Goal: Task Accomplishment & Management: Manage account settings

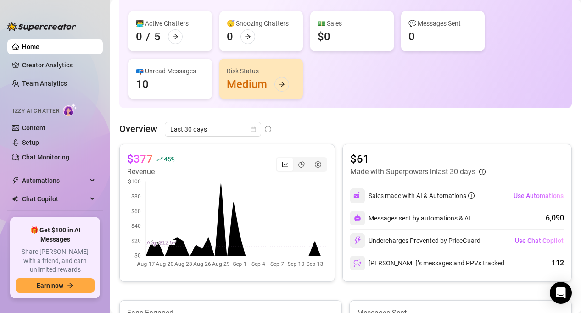
scroll to position [70, 0]
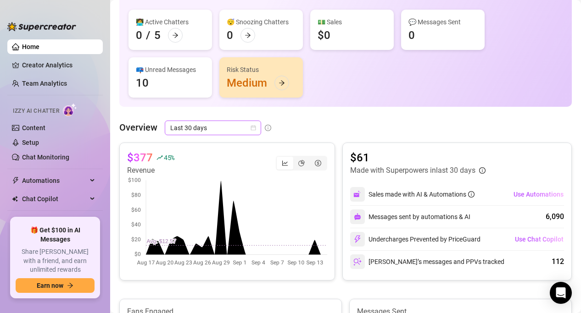
click at [217, 128] on span "Last 30 days" at bounding box center [212, 128] width 85 height 14
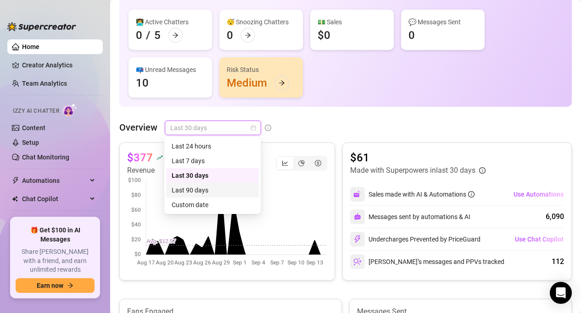
click at [206, 192] on div "Last 90 days" at bounding box center [213, 190] width 82 height 10
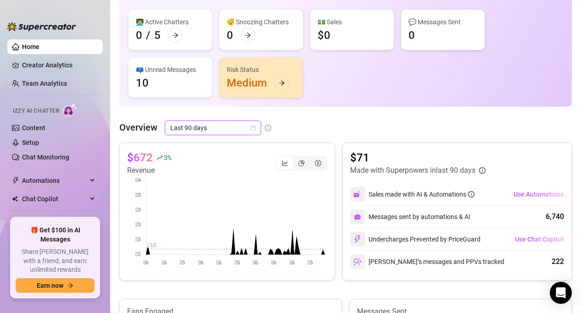
click at [223, 128] on span "Last 90 days" at bounding box center [212, 128] width 85 height 14
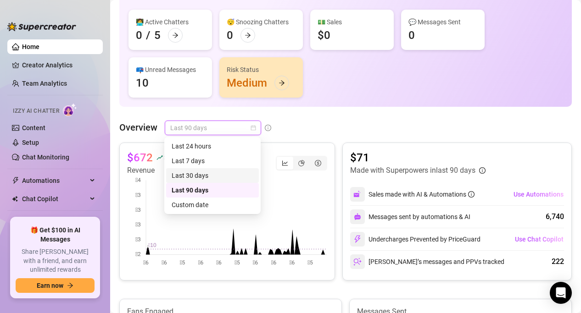
click at [212, 177] on div "Last 30 days" at bounding box center [213, 176] width 82 height 10
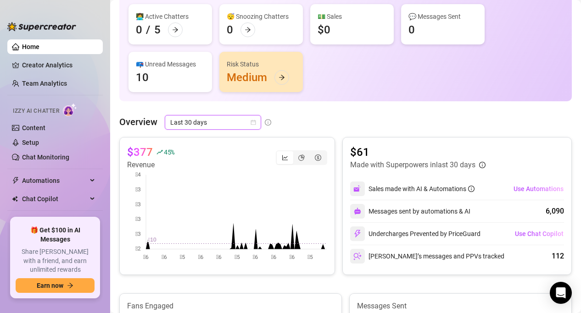
scroll to position [0, 0]
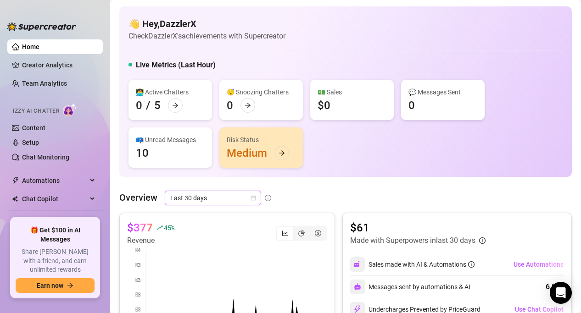
click at [342, 37] on div "👋 Hey, DazzlerX Check DazzlerX's achievements with Supercreator" at bounding box center [345, 29] width 434 height 24
click at [45, 130] on link "Content" at bounding box center [33, 127] width 23 height 7
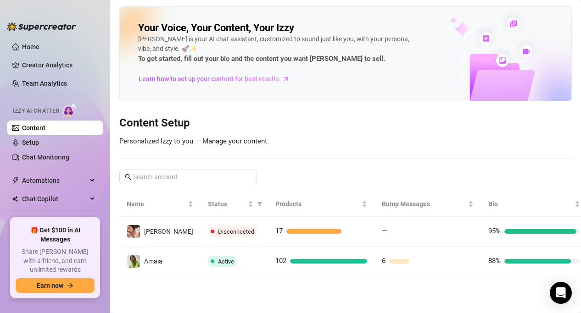
drag, startPoint x: 358, startPoint y: 167, endPoint x: 319, endPoint y: 308, distance: 146.6
click at [319, 308] on main "Your Voice, Your Content, Your [PERSON_NAME] is your AI chat assistant, customi…" at bounding box center [345, 156] width 471 height 313
click at [319, 294] on main "Your Voice, Your Content, Your [PERSON_NAME] is your AI chat assistant, customi…" at bounding box center [345, 156] width 471 height 313
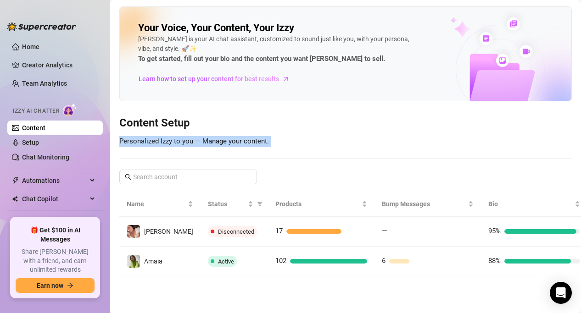
drag, startPoint x: 315, startPoint y: 286, endPoint x: 356, endPoint y: 123, distance: 168.4
click at [356, 123] on main "Your Voice, Your Content, Your [PERSON_NAME] is your AI chat assistant, customi…" at bounding box center [345, 156] width 471 height 313
click at [354, 146] on div "Your Voice, Your Content, Your [PERSON_NAME] is your AI chat assistant, customi…" at bounding box center [345, 141] width 452 height 270
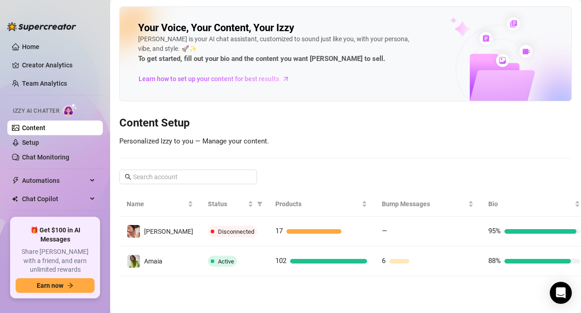
drag, startPoint x: 346, startPoint y: 152, endPoint x: 318, endPoint y: 283, distance: 133.6
click at [318, 283] on main "Your Voice, Your Content, Your [PERSON_NAME] is your AI chat assistant, customi…" at bounding box center [345, 156] width 471 height 313
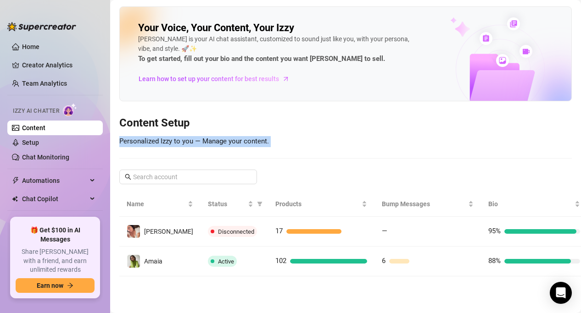
drag, startPoint x: 309, startPoint y: 280, endPoint x: 352, endPoint y: 129, distance: 156.4
click at [352, 129] on main "Your Voice, Your Content, Your [PERSON_NAME] is your AI chat assistant, customi…" at bounding box center [345, 156] width 471 height 313
click at [352, 129] on h3 "Content Setup" at bounding box center [345, 123] width 452 height 15
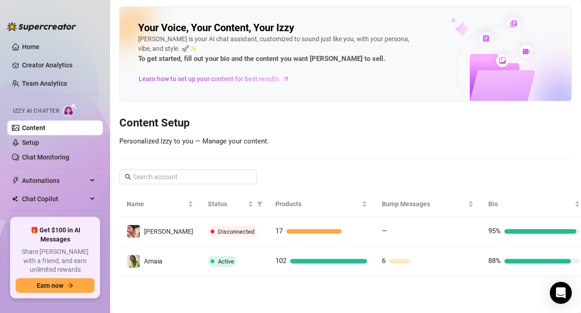
drag, startPoint x: 342, startPoint y: 142, endPoint x: 311, endPoint y: 286, distance: 147.3
click at [311, 289] on main "Your Voice, Your Content, Your [PERSON_NAME] is your AI chat assistant, customi…" at bounding box center [345, 156] width 471 height 313
click at [311, 285] on main "Your Voice, Your Content, Your [PERSON_NAME] is your AI chat assistant, customi…" at bounding box center [345, 156] width 471 height 313
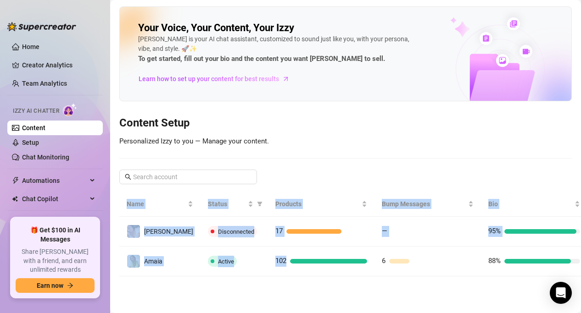
drag, startPoint x: 308, startPoint y: 276, endPoint x: 323, endPoint y: 180, distance: 97.0
click at [323, 180] on div "Your Voice, Your Content, Your [PERSON_NAME] is your AI chat assistant, customi…" at bounding box center [345, 141] width 452 height 270
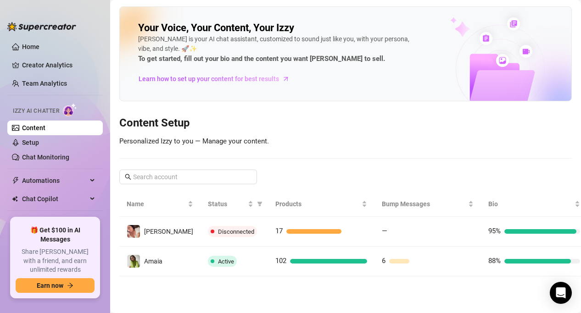
click at [326, 164] on div "Your Voice, Your Content, Your [PERSON_NAME] is your AI chat assistant, customi…" at bounding box center [345, 141] width 452 height 270
drag, startPoint x: 332, startPoint y: 161, endPoint x: 300, endPoint y: 290, distance: 132.4
click at [300, 290] on main "Your Voice, Your Content, Your [PERSON_NAME] is your AI chat assistant, customi…" at bounding box center [345, 156] width 471 height 313
click at [300, 281] on main "Your Voice, Your Content, Your [PERSON_NAME] is your AI chat assistant, customi…" at bounding box center [345, 156] width 471 height 313
drag, startPoint x: 299, startPoint y: 278, endPoint x: 299, endPoint y: 176, distance: 101.9
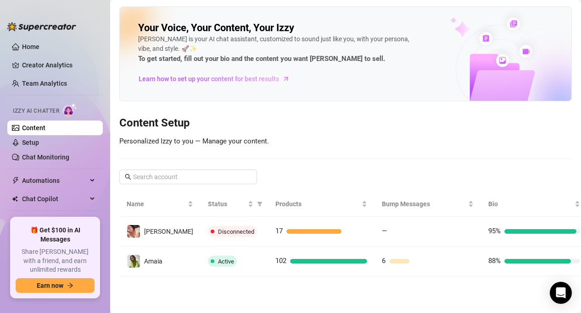
click at [299, 176] on main "Your Voice, Your Content, Your [PERSON_NAME] is your AI chat assistant, customi…" at bounding box center [345, 156] width 471 height 313
click at [299, 176] on div "Your Voice, Your Content, Your [PERSON_NAME] is your AI chat assistant, customi…" at bounding box center [345, 141] width 452 height 270
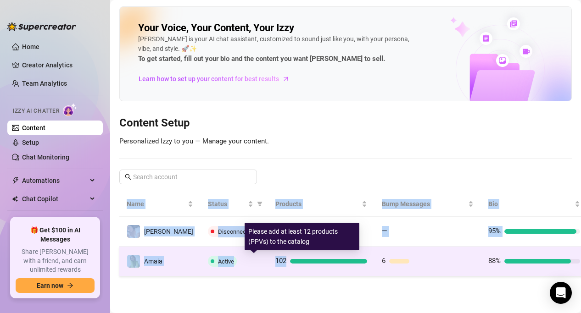
drag, startPoint x: 294, startPoint y: 179, endPoint x: 294, endPoint y: 266, distance: 86.7
click at [294, 266] on div "Your Voice, Your Content, Your [PERSON_NAME] is your AI chat assistant, customi…" at bounding box center [345, 141] width 452 height 270
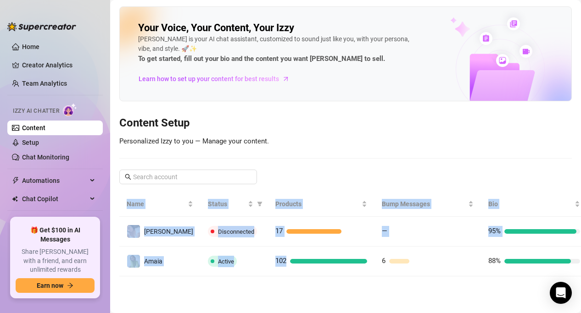
click at [290, 279] on main "Your Voice, Your Content, Your [PERSON_NAME] is your AI chat assistant, customi…" at bounding box center [345, 156] width 471 height 313
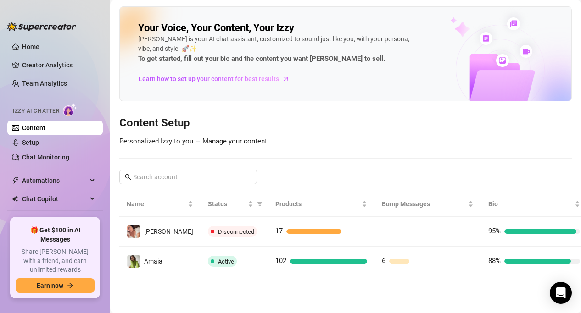
drag, startPoint x: 280, startPoint y: 279, endPoint x: 308, endPoint y: 162, distance: 119.3
click at [308, 162] on main "Your Voice, Your Content, Your [PERSON_NAME] is your AI chat assistant, customi…" at bounding box center [345, 156] width 471 height 313
click at [308, 162] on div "Your Voice, Your Content, Your [PERSON_NAME] is your AI chat assistant, customi…" at bounding box center [345, 141] width 452 height 270
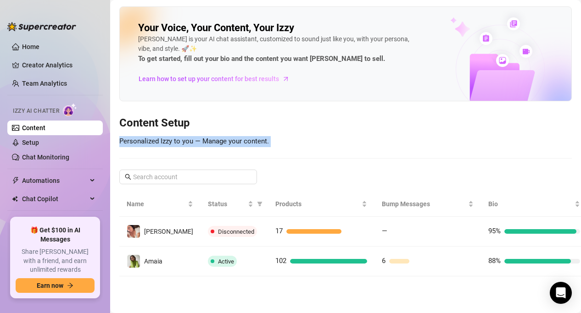
drag, startPoint x: 318, startPoint y: 135, endPoint x: 287, endPoint y: 291, distance: 158.6
click at [287, 291] on main "Your Voice, Your Content, Your [PERSON_NAME] is your AI chat assistant, customi…" at bounding box center [345, 156] width 471 height 313
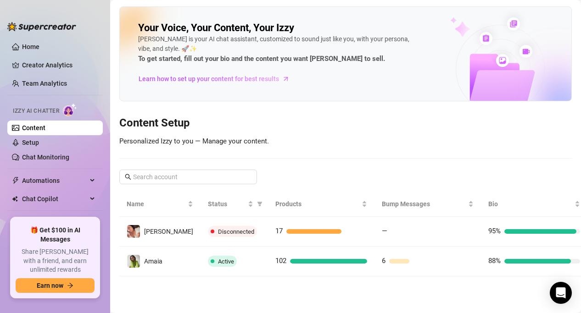
click at [287, 287] on main "Your Voice, Your Content, Your [PERSON_NAME] is your AI chat assistant, customi…" at bounding box center [345, 156] width 471 height 313
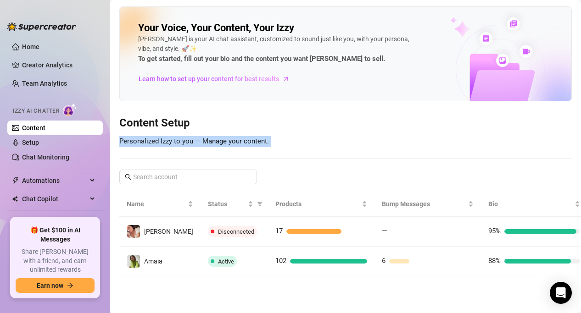
drag, startPoint x: 287, startPoint y: 284, endPoint x: 342, endPoint y: 129, distance: 163.9
click at [342, 129] on main "Your Voice, Your Content, Your [PERSON_NAME] is your AI chat assistant, customi…" at bounding box center [345, 156] width 471 height 313
click at [342, 129] on h3 "Content Setup" at bounding box center [345, 123] width 452 height 15
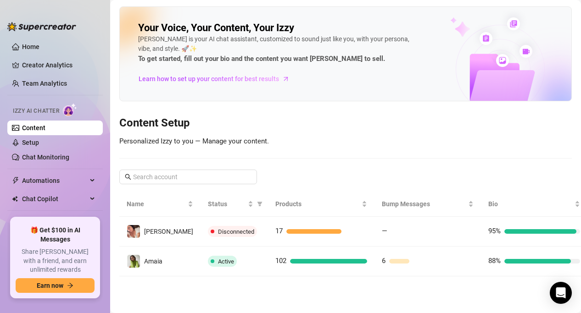
click at [331, 131] on div "Your Voice, Your Content, Your [PERSON_NAME] is your AI chat assistant, customi…" at bounding box center [345, 141] width 452 height 270
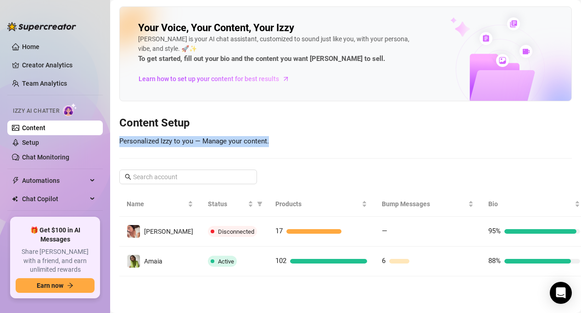
drag, startPoint x: 303, startPoint y: 120, endPoint x: 303, endPoint y: 161, distance: 40.8
click at [303, 161] on div "Your Voice, Your Content, Your [PERSON_NAME] is your AI chat assistant, customi…" at bounding box center [345, 141] width 452 height 270
click at [303, 158] on div at bounding box center [345, 158] width 452 height 0
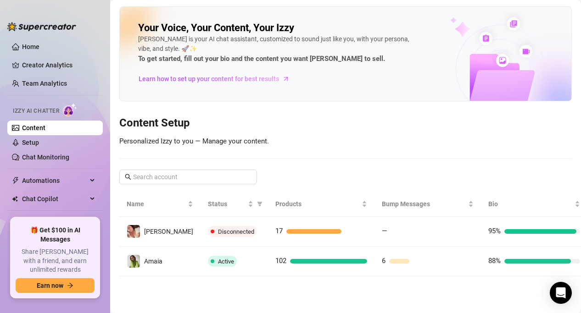
drag, startPoint x: 282, startPoint y: 297, endPoint x: 309, endPoint y: 160, distance: 140.3
click at [309, 160] on main "Your Voice, Your Content, Your [PERSON_NAME] is your AI chat assistant, customi…" at bounding box center [345, 156] width 471 height 313
click at [309, 160] on div "Your Voice, Your Content, Your [PERSON_NAME] is your AI chat assistant, customi…" at bounding box center [345, 141] width 452 height 270
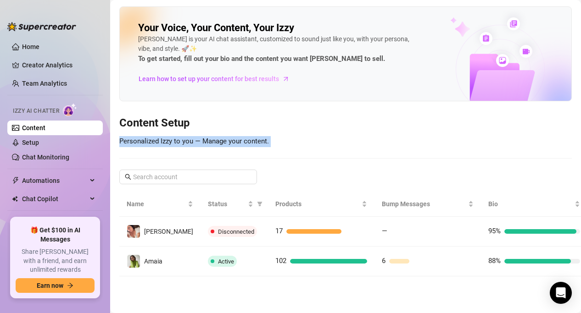
drag, startPoint x: 309, startPoint y: 128, endPoint x: 305, endPoint y: 290, distance: 161.6
click at [305, 290] on main "Your Voice, Your Content, Your [PERSON_NAME] is your AI chat assistant, customi…" at bounding box center [345, 156] width 471 height 313
click at [296, 285] on main "Your Voice, Your Content, Your [PERSON_NAME] is your AI chat assistant, customi…" at bounding box center [345, 156] width 471 height 313
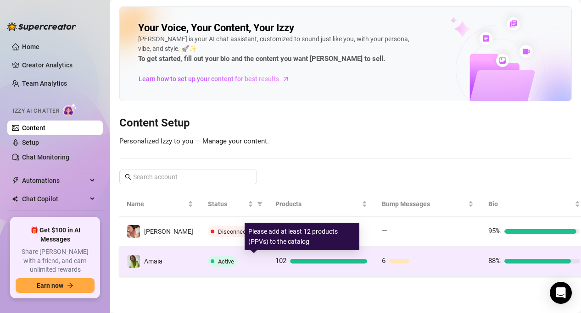
click at [290, 264] on div "102" at bounding box center [321, 261] width 92 height 11
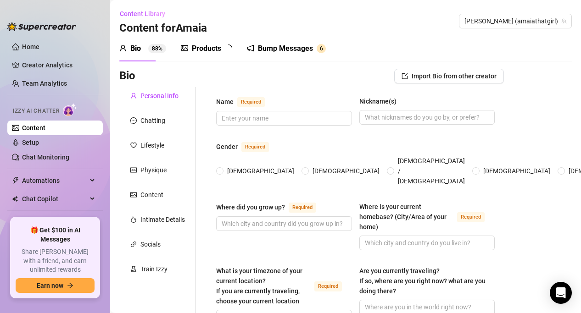
click at [184, 50] on icon "picture" at bounding box center [184, 48] width 7 height 7
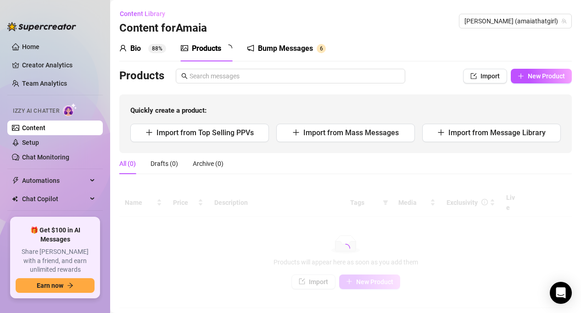
click at [192, 50] on div "Products" at bounding box center [206, 48] width 29 height 11
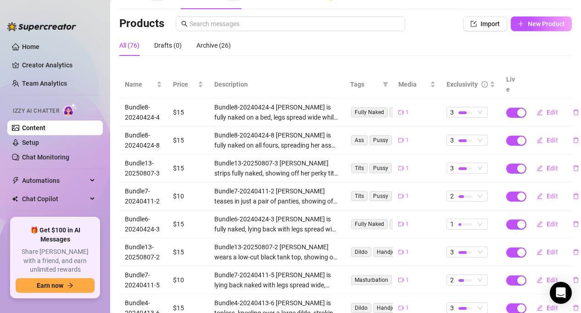
scroll to position [28, 0]
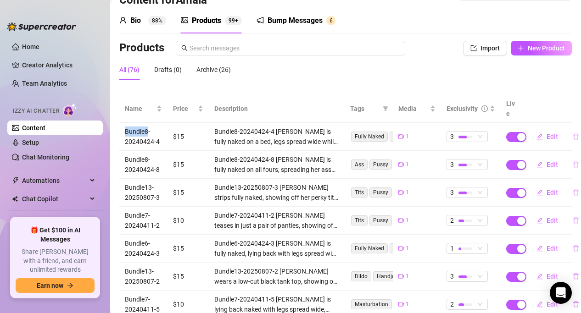
drag, startPoint x: 121, startPoint y: 117, endPoint x: 149, endPoint y: 120, distance: 28.1
click at [149, 123] on td "Bundle8-20240424-4" at bounding box center [143, 137] width 48 height 28
copy td "Bundle8"
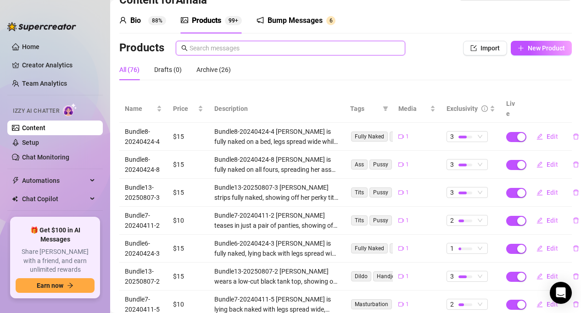
click at [234, 48] on input "text" at bounding box center [294, 48] width 210 height 10
paste input "Bundle8"
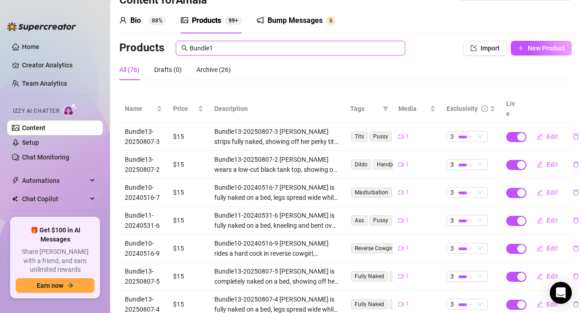
type input "Bundle1"
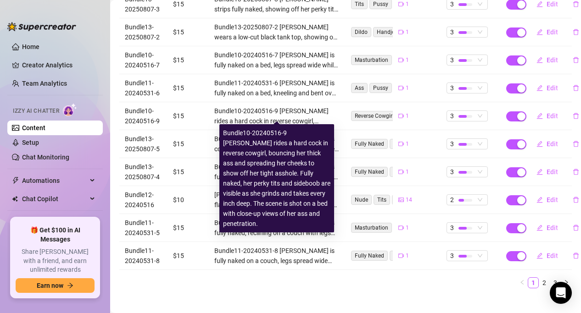
scroll to position [158, 1]
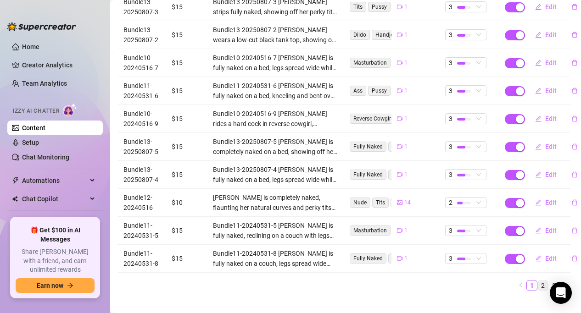
click at [541, 281] on link "2" at bounding box center [543, 286] width 10 height 10
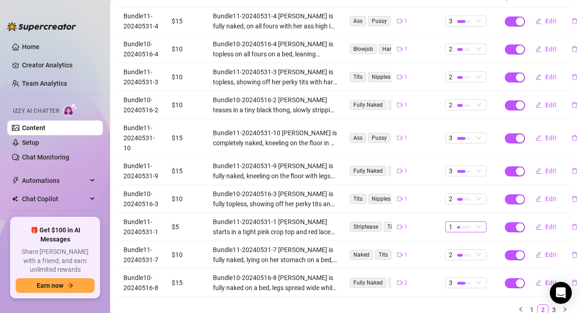
scroll to position [171, 1]
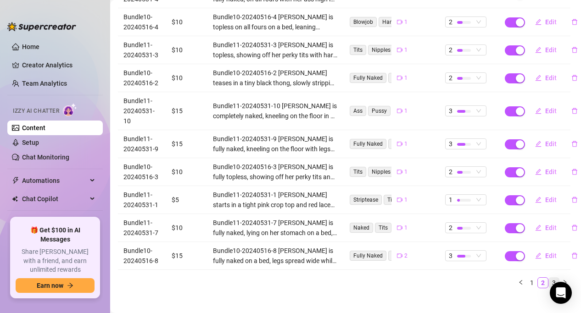
click at [552, 278] on link "3" at bounding box center [554, 283] width 10 height 10
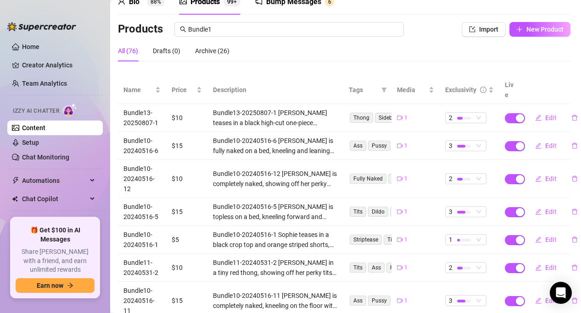
scroll to position [0, 1]
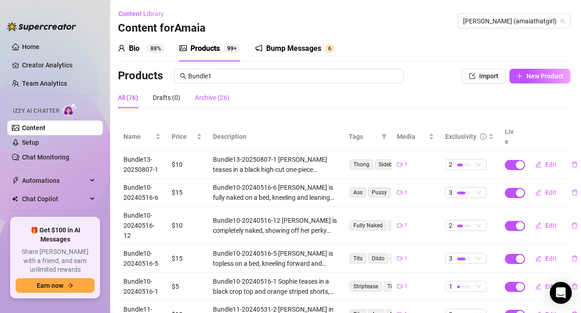
click at [206, 102] on div "Archive (26)" at bounding box center [212, 98] width 34 height 10
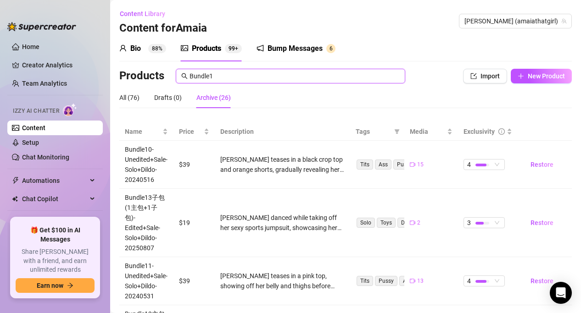
click at [229, 77] on input "Bundle1" at bounding box center [294, 76] width 210 height 10
click at [136, 103] on div "All (76)" at bounding box center [129, 97] width 20 height 21
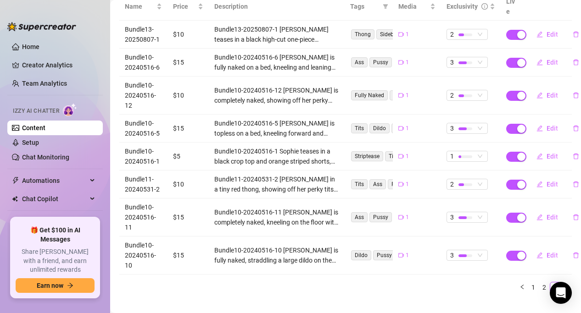
scroll to position [135, 0]
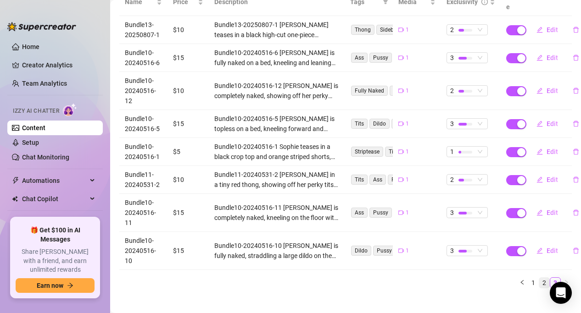
click at [542, 278] on link "2" at bounding box center [544, 283] width 10 height 10
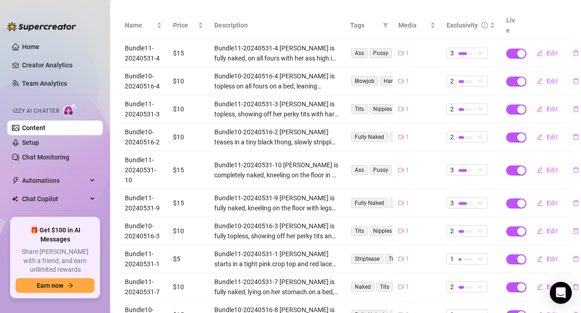
scroll to position [171, 0]
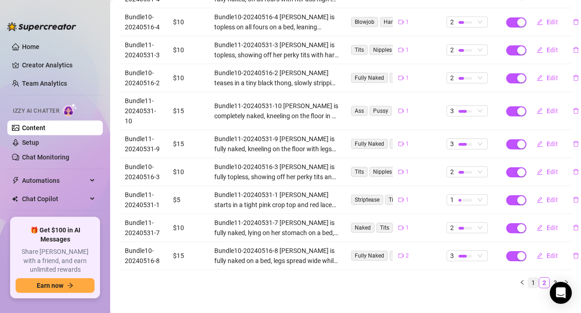
click at [532, 278] on link "1" at bounding box center [533, 283] width 10 height 10
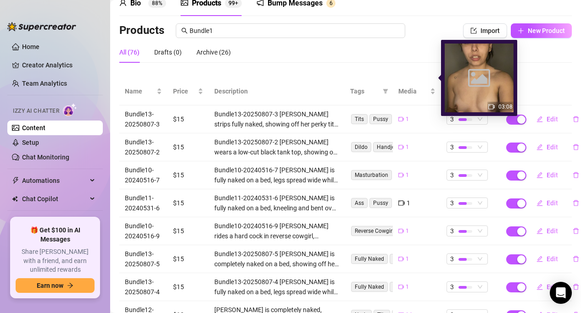
scroll to position [0, 0]
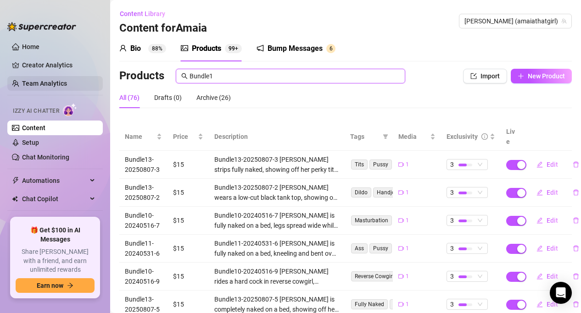
drag, startPoint x: 255, startPoint y: 79, endPoint x: 92, endPoint y: 77, distance: 162.4
click at [92, 77] on div "Home Creator Analytics Team Analytics Izzy AI Chatter Content Setup Chat Monito…" at bounding box center [290, 156] width 581 height 313
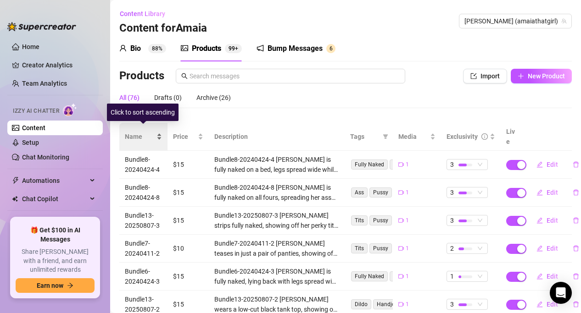
click at [139, 132] on span "Name" at bounding box center [140, 137] width 30 height 10
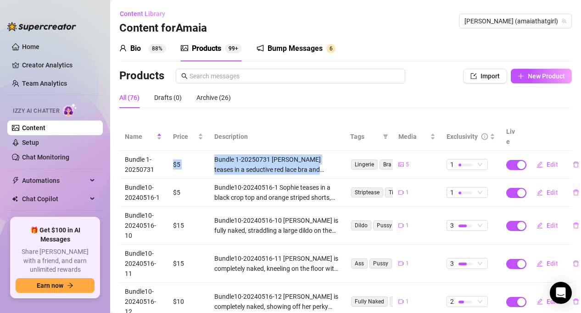
drag, startPoint x: 174, startPoint y: 154, endPoint x: 335, endPoint y: 158, distance: 161.6
click at [335, 158] on tr "Bundle 1-20250731 $5 Bundle 1-20250731 [PERSON_NAME] teases in a seductive red …" at bounding box center [345, 165] width 452 height 28
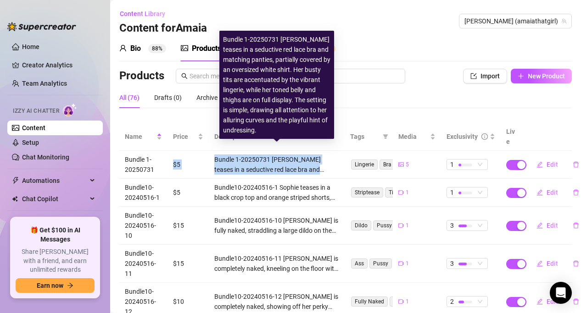
click at [334, 158] on div "Bundle 1-20250731 [PERSON_NAME] teases in a seductive red lace bra and matching…" at bounding box center [276, 165] width 125 height 20
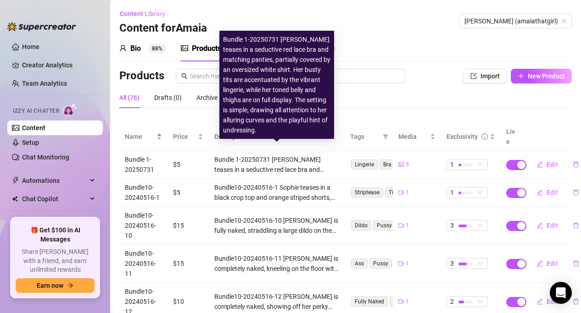
click at [326, 157] on div "Bundle 1-20250731 [PERSON_NAME] teases in a seductive red lace bra and matching…" at bounding box center [276, 165] width 125 height 20
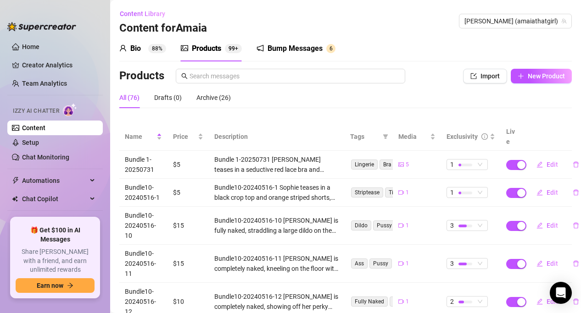
click at [409, 37] on div "Bio 88% Products 99+ Bump Messages 6" at bounding box center [345, 49] width 452 height 26
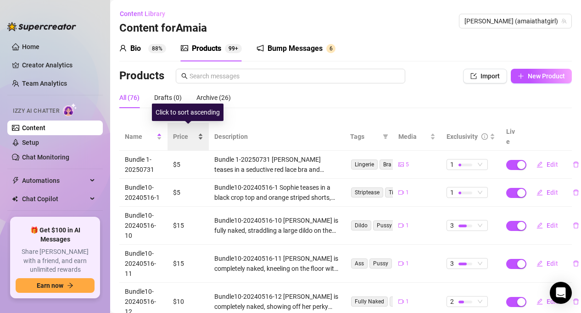
click at [188, 132] on span "Price" at bounding box center [184, 137] width 23 height 10
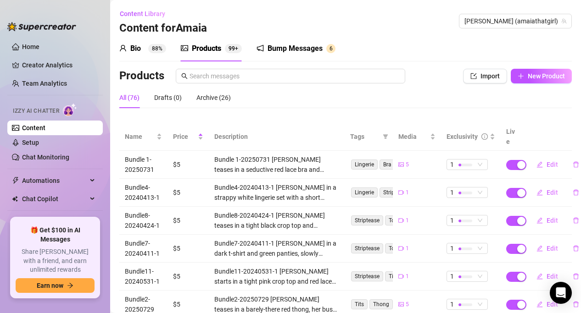
click at [49, 25] on img at bounding box center [41, 26] width 69 height 9
